Goal: Information Seeking & Learning: Learn about a topic

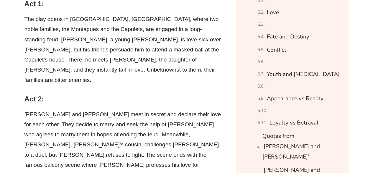
scroll to position [706, 0]
click at [292, 94] on link "Appearance vs Reality" at bounding box center [295, 99] width 57 height 10
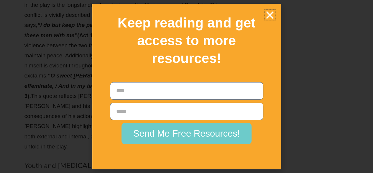
scroll to position [3969, 0]
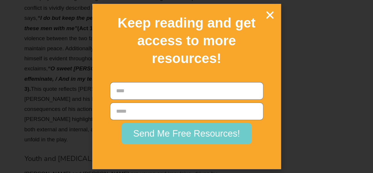
click at [270, 13] on icon "Close" at bounding box center [270, 15] width 10 height 10
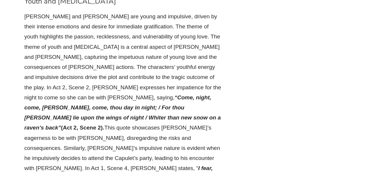
scroll to position [4198, 0]
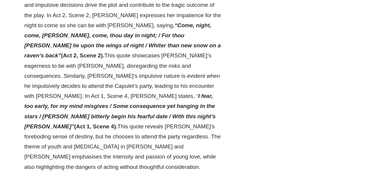
drag, startPoint x: 26, startPoint y: 19, endPoint x: 100, endPoint y: -25, distance: 86.8
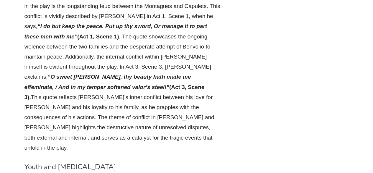
scroll to position [3960, 0]
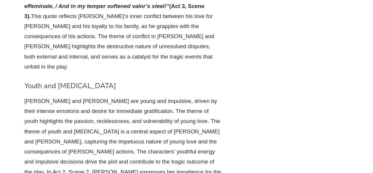
scroll to position [4122, 0]
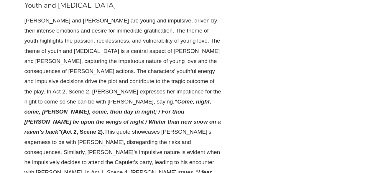
drag, startPoint x: 22, startPoint y: 12, endPoint x: 106, endPoint y: 71, distance: 101.7
copy div "Loremipsum do Sitamet Con adip elitsedd eiu temporin utlabor etd magnaa enimad …"
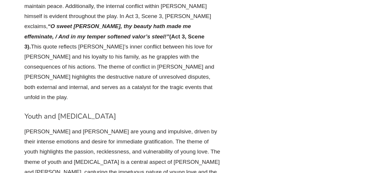
scroll to position [4011, 0]
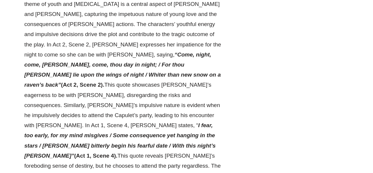
scroll to position [4171, 0]
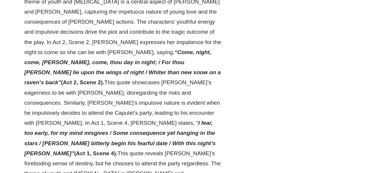
drag, startPoint x: 77, startPoint y: 55, endPoint x: 46, endPoint y: 38, distance: 35.1
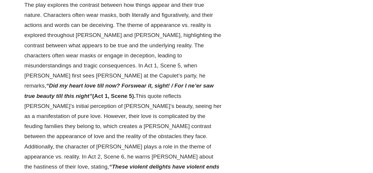
scroll to position [4394, 0]
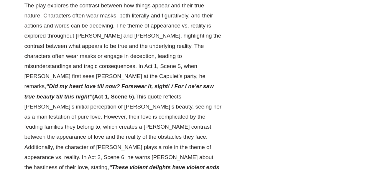
drag, startPoint x: 44, startPoint y: 71, endPoint x: 160, endPoint y: 74, distance: 115.7
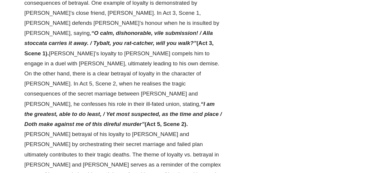
scroll to position [4701, 0]
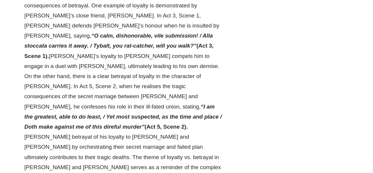
drag, startPoint x: 64, startPoint y: 62, endPoint x: 94, endPoint y: 85, distance: 37.9
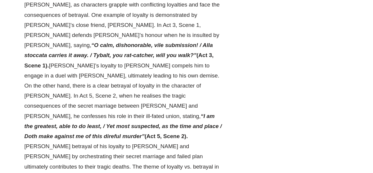
scroll to position [4691, 0]
drag, startPoint x: 42, startPoint y: 71, endPoint x: 190, endPoint y: 134, distance: 161.0
copy ul "Poison : Poison symbolises the destructive nature of love and the consequences …"
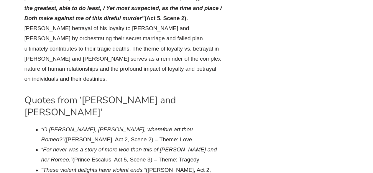
scroll to position [4920, 0]
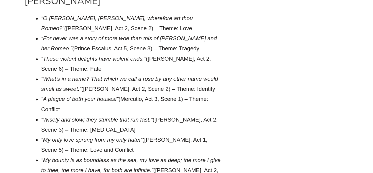
drag, startPoint x: 41, startPoint y: 51, endPoint x: 151, endPoint y: 159, distance: 153.8
copy div "Light and Dark : Light and dark imagery is used throughout the play to symbolis…"
